Goal: Task Accomplishment & Management: Manage account settings

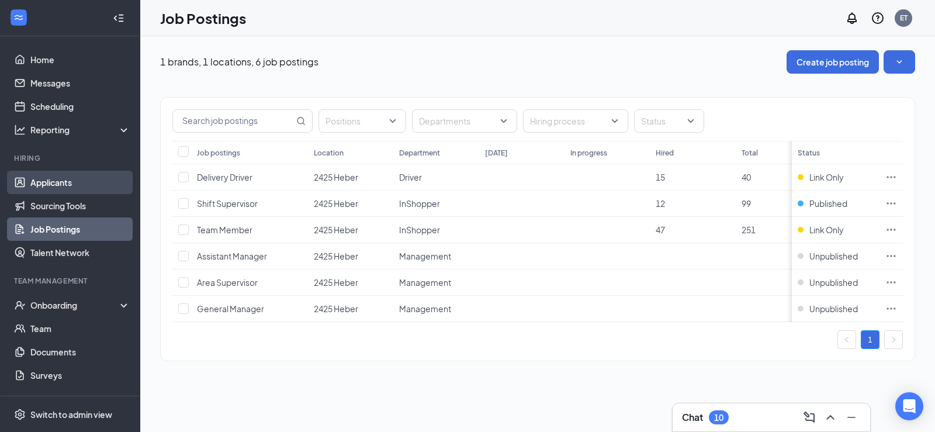
click at [74, 182] on link "Applicants" at bounding box center [80, 182] width 100 height 23
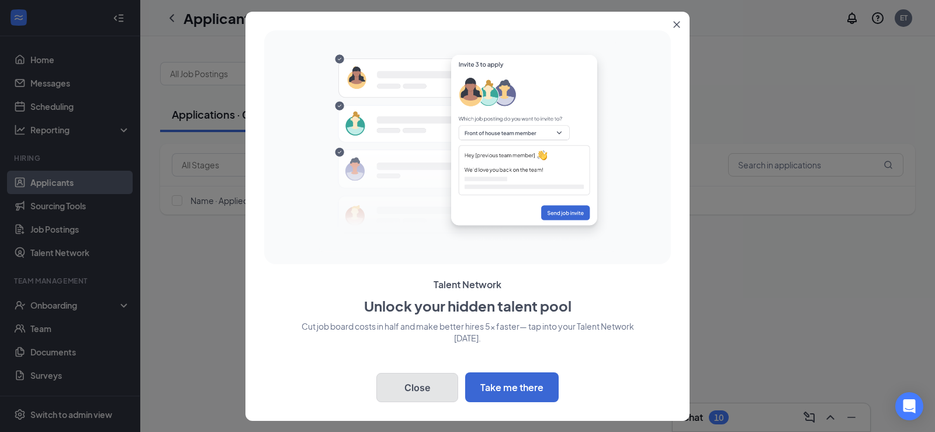
click at [415, 387] on button "Close" at bounding box center [417, 387] width 82 height 29
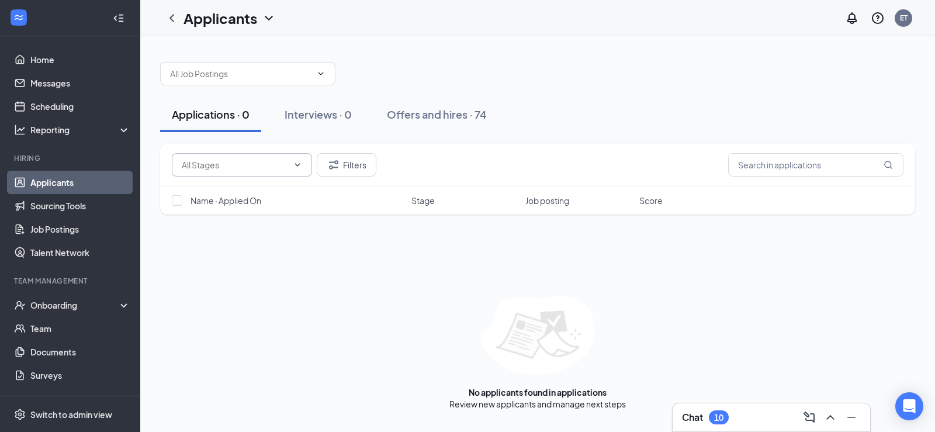
click at [258, 175] on span at bounding box center [242, 164] width 140 height 23
click at [257, 81] on span at bounding box center [247, 73] width 175 height 23
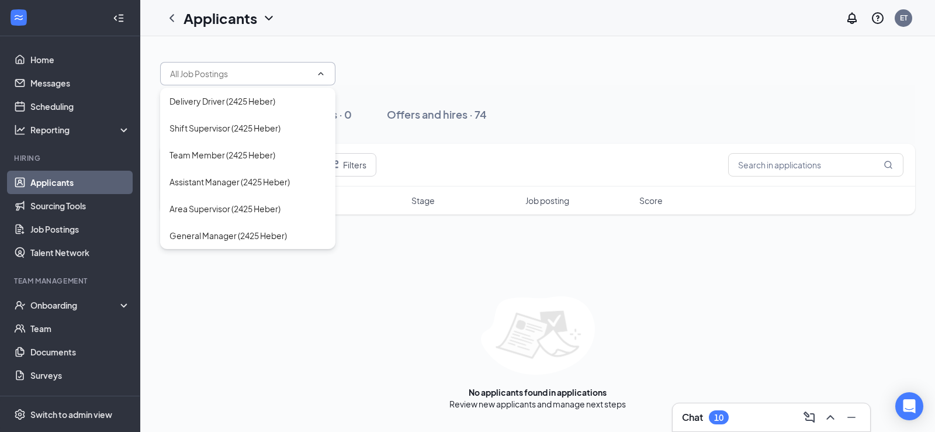
click at [512, 60] on div at bounding box center [537, 67] width 755 height 35
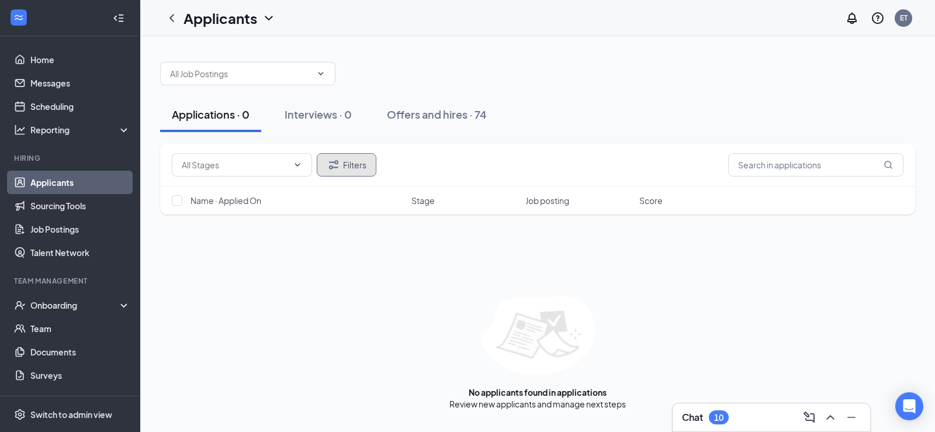
click at [332, 161] on icon "Filter" at bounding box center [334, 165] width 14 height 14
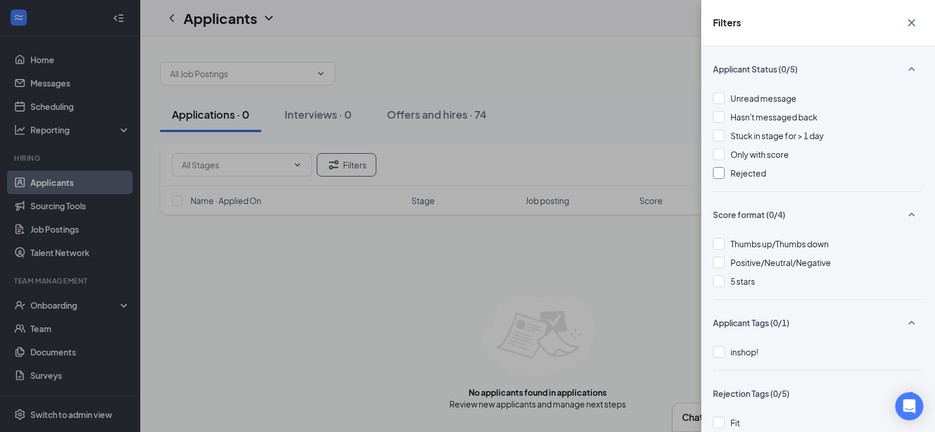
click at [733, 172] on span "Rejected" at bounding box center [748, 173] width 36 height 11
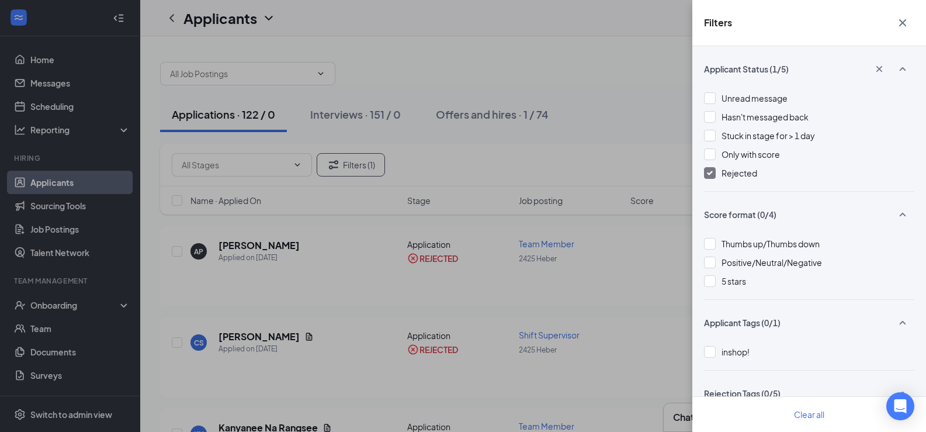
click at [911, 27] on button "button" at bounding box center [902, 23] width 23 height 22
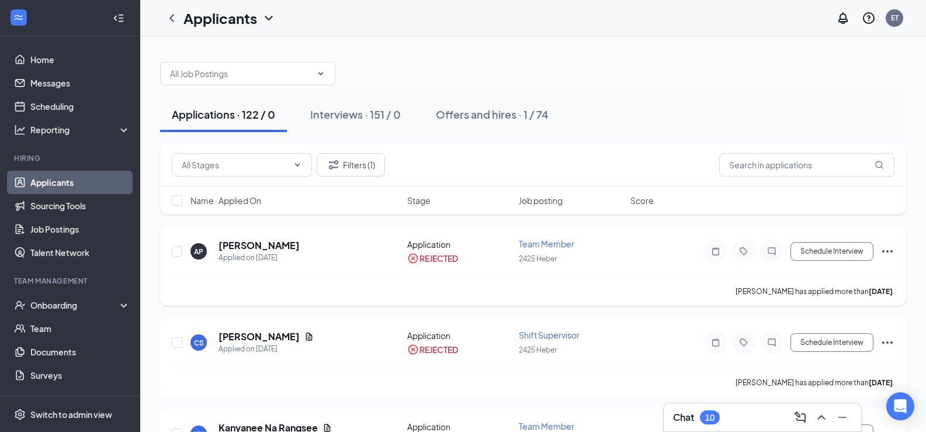
click at [884, 250] on icon "Ellipses" at bounding box center [887, 251] width 14 height 14
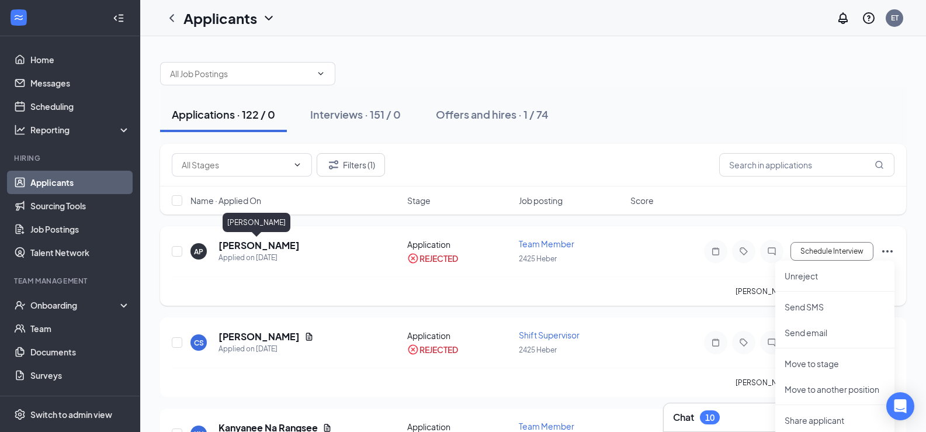
click at [258, 244] on h5 "[PERSON_NAME]" at bounding box center [258, 245] width 81 height 13
